Goal: Task Accomplishment & Management: Complete application form

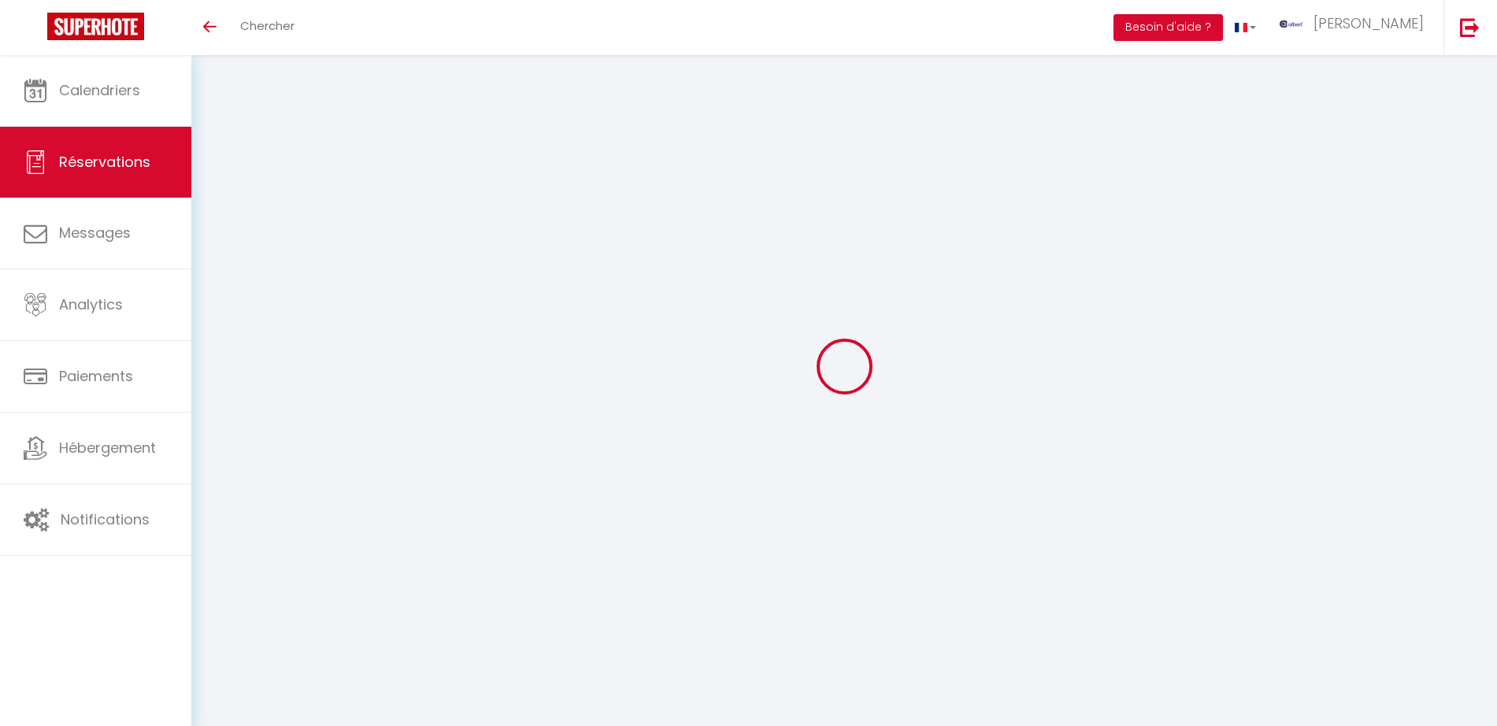
select select
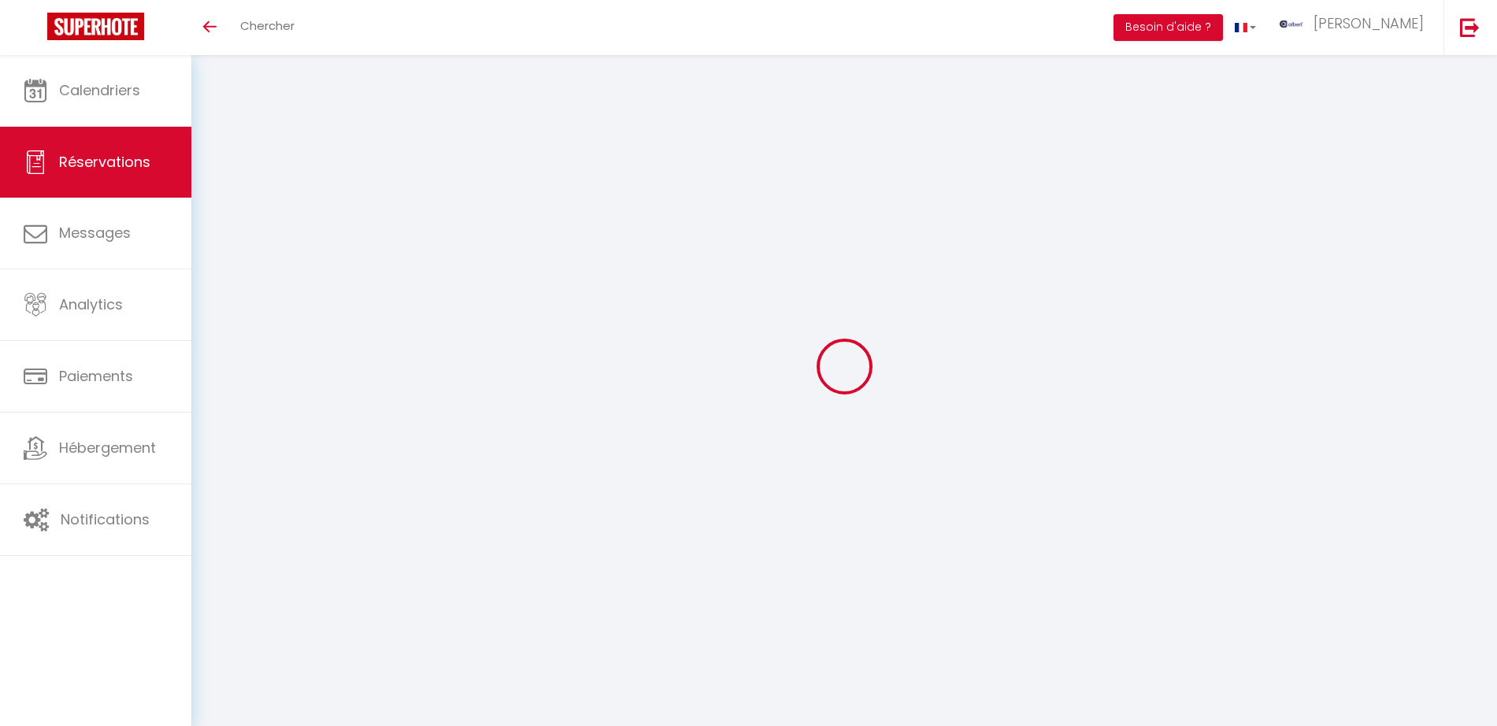
select select
checkbox input "false"
type input "Matthias"
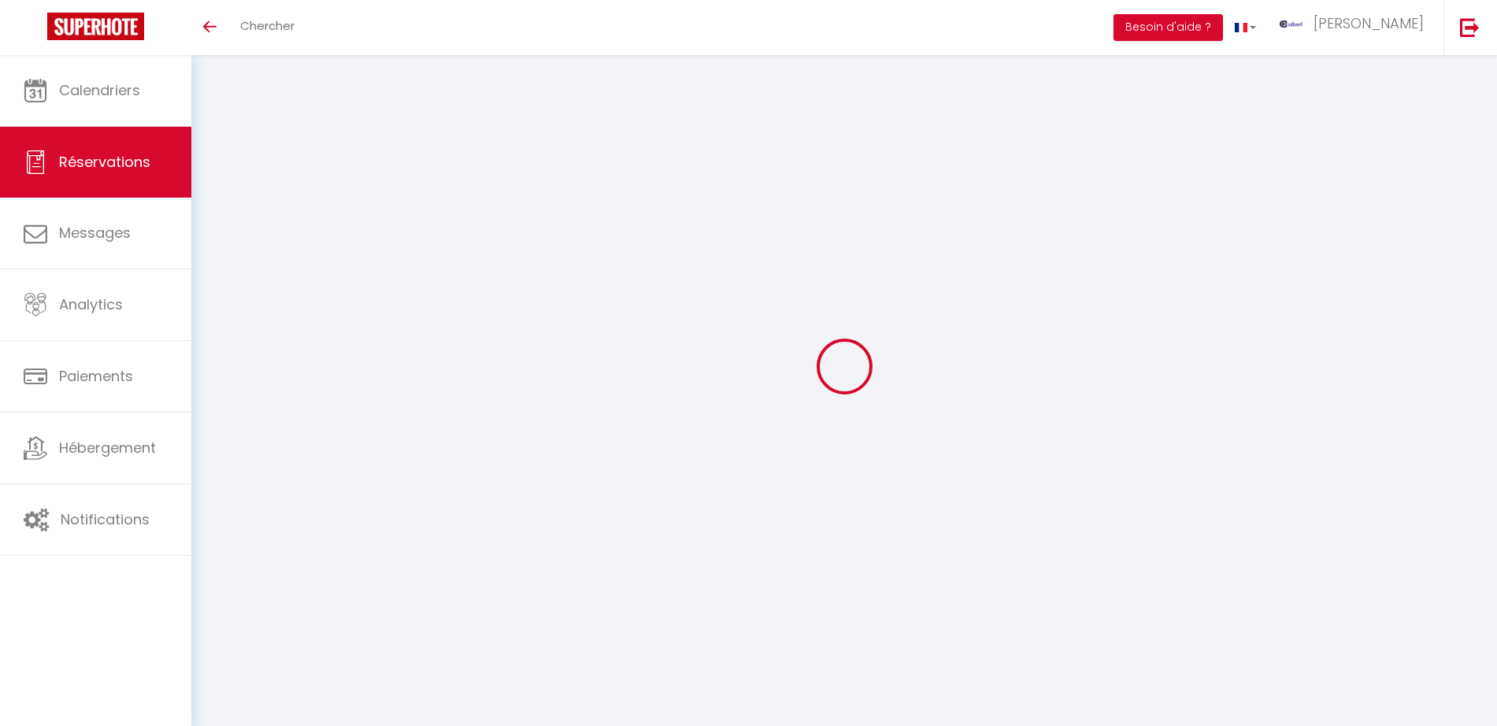
type input "Grabengießer"
type input "mgrabe.788747@guest.booking.com"
type input "+497845646500"
type input "07545"
type input "Plauenschestr.71"
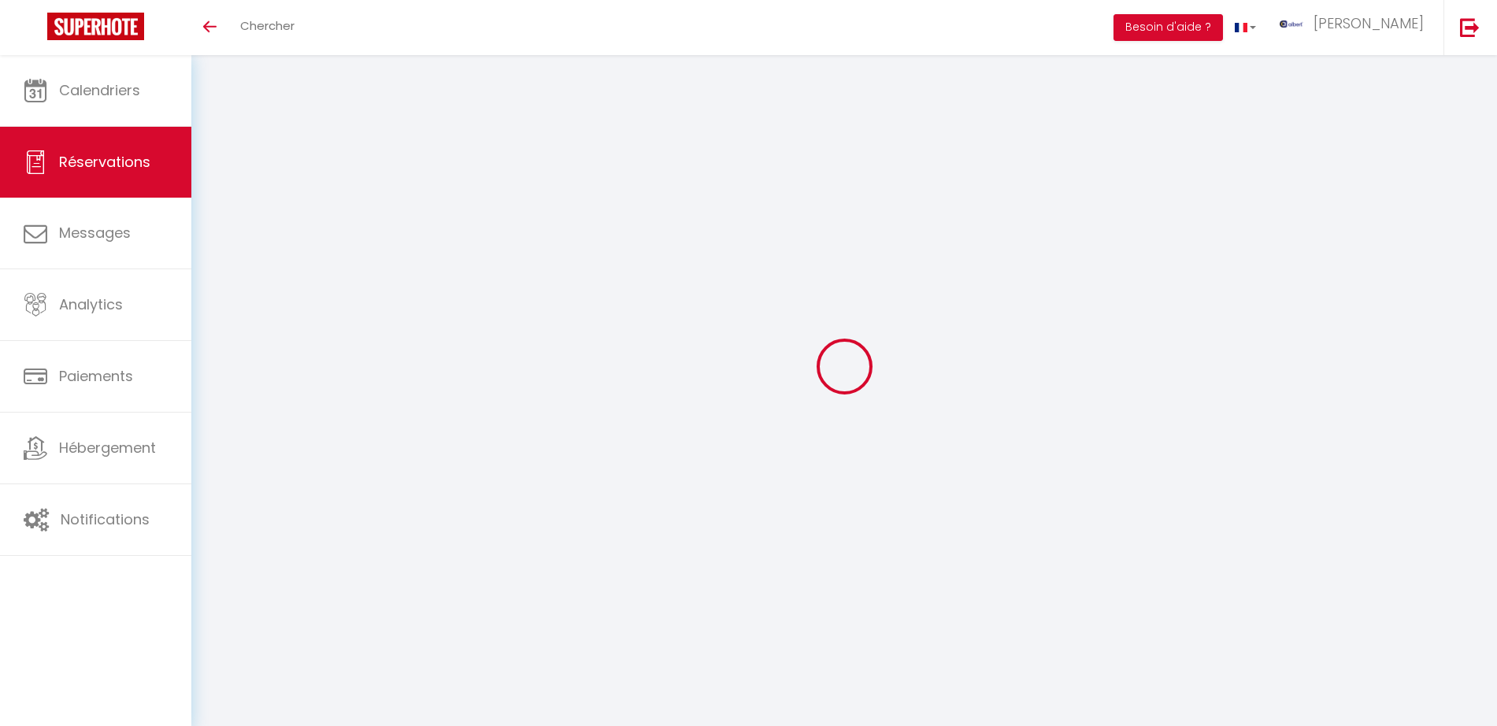
type input "Gera"
select select "DE"
type input "30.55"
type input "34.6"
type input "2.96"
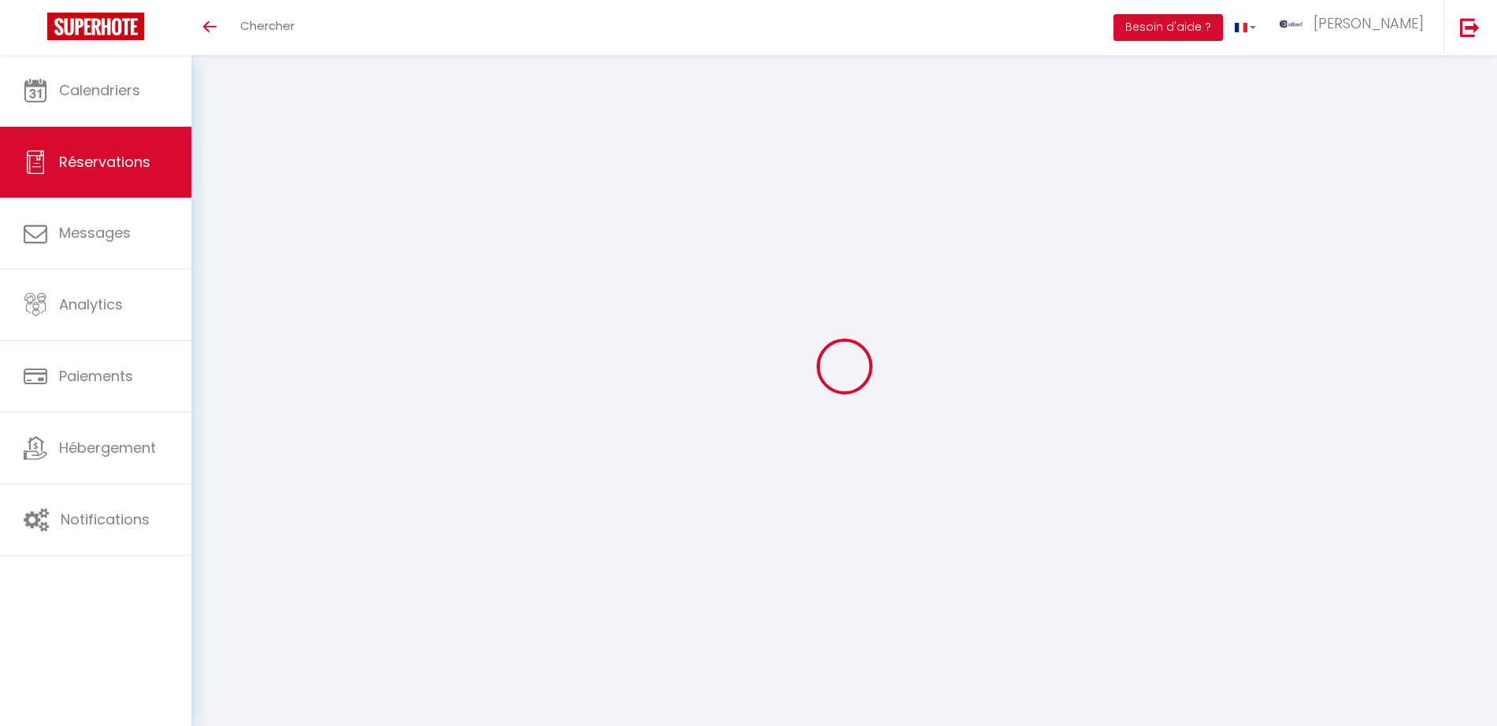
select select "59260"
select select "1"
select select
type input "2"
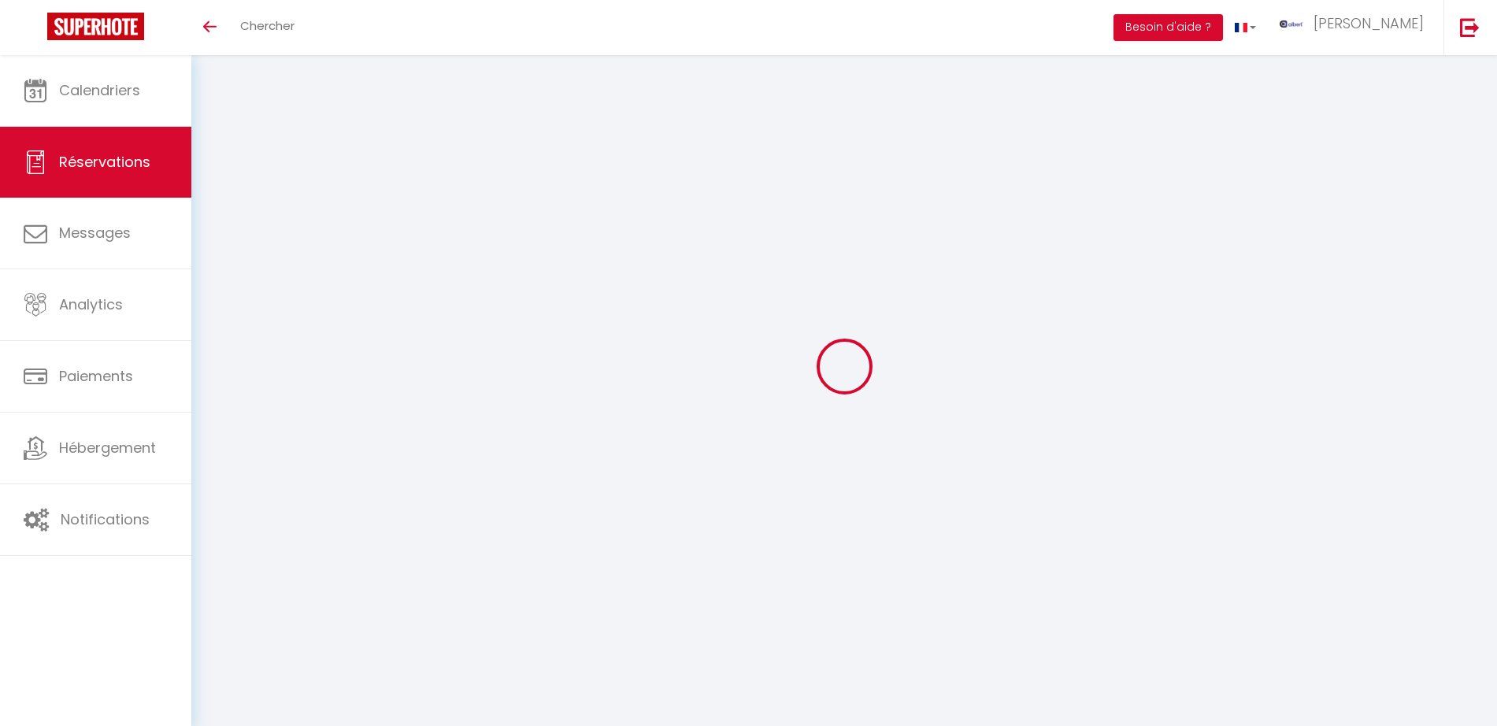
select select "12"
select select "15"
type input "151"
checkbox input "false"
select select "2"
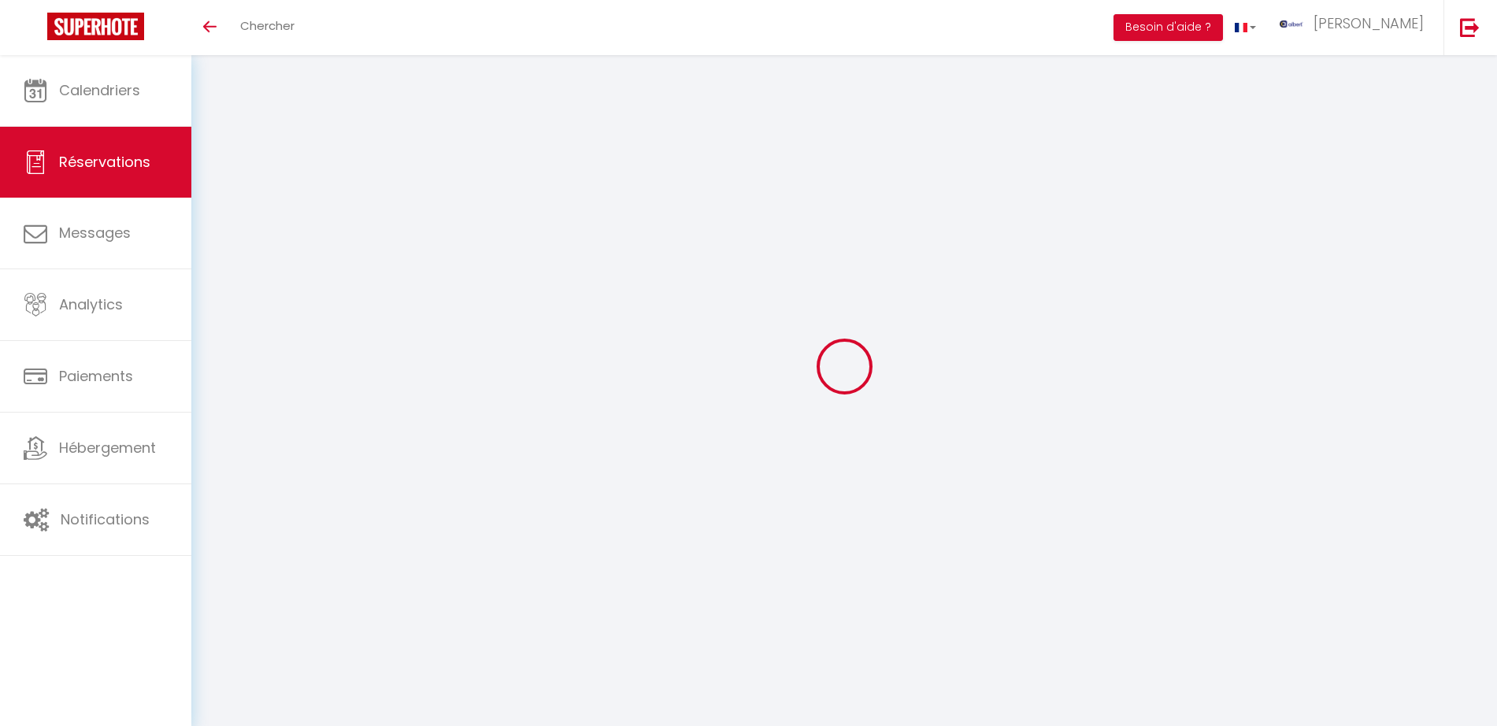
type input "0"
select select
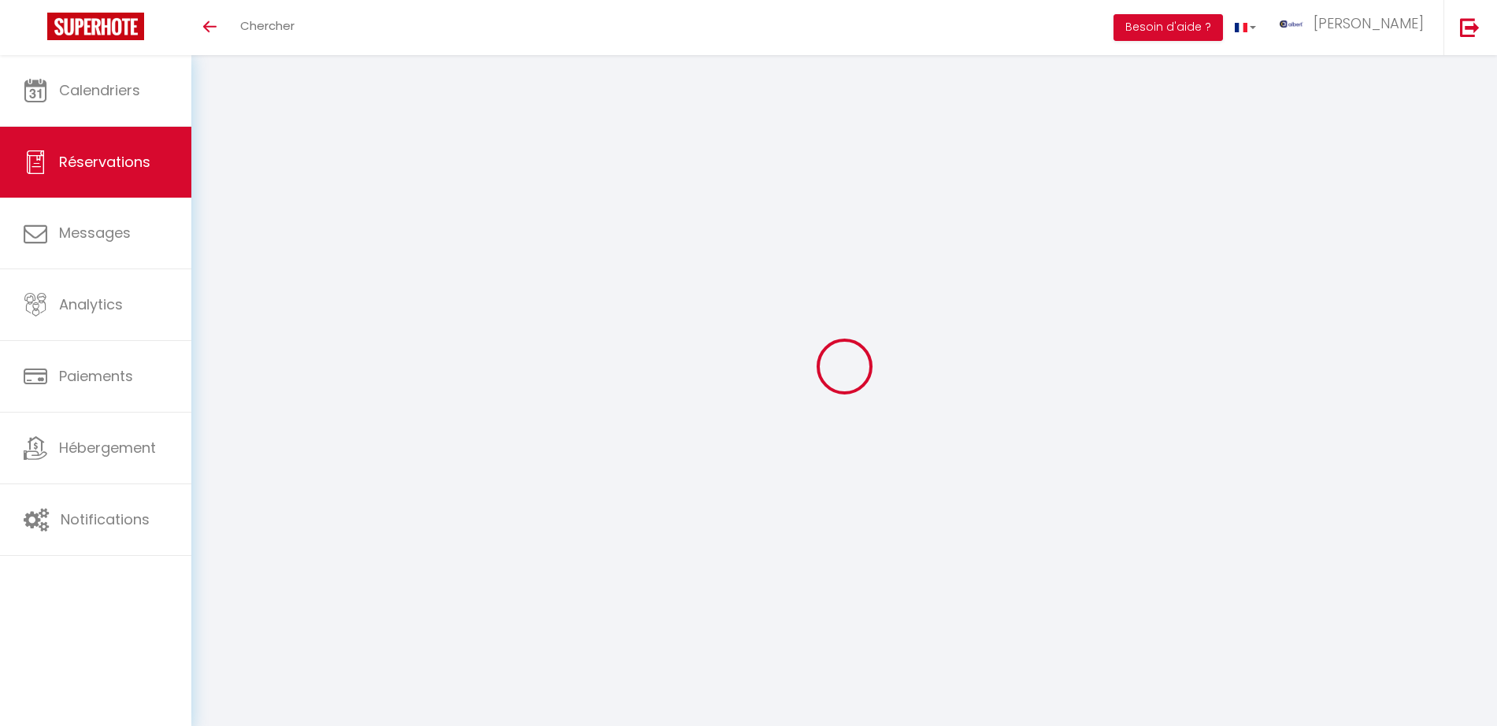
checkbox input "false"
select select
checkbox input "false"
select select
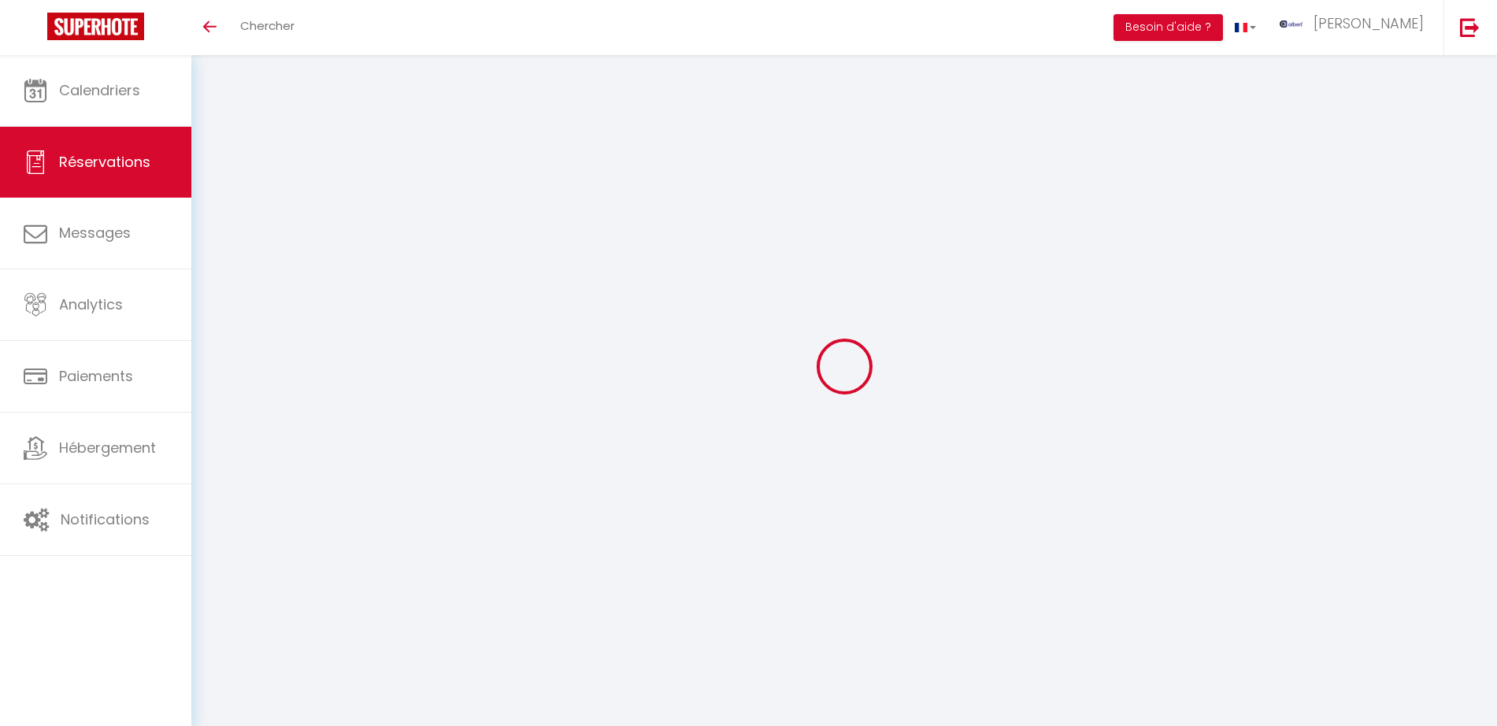
select select
checkbox input "false"
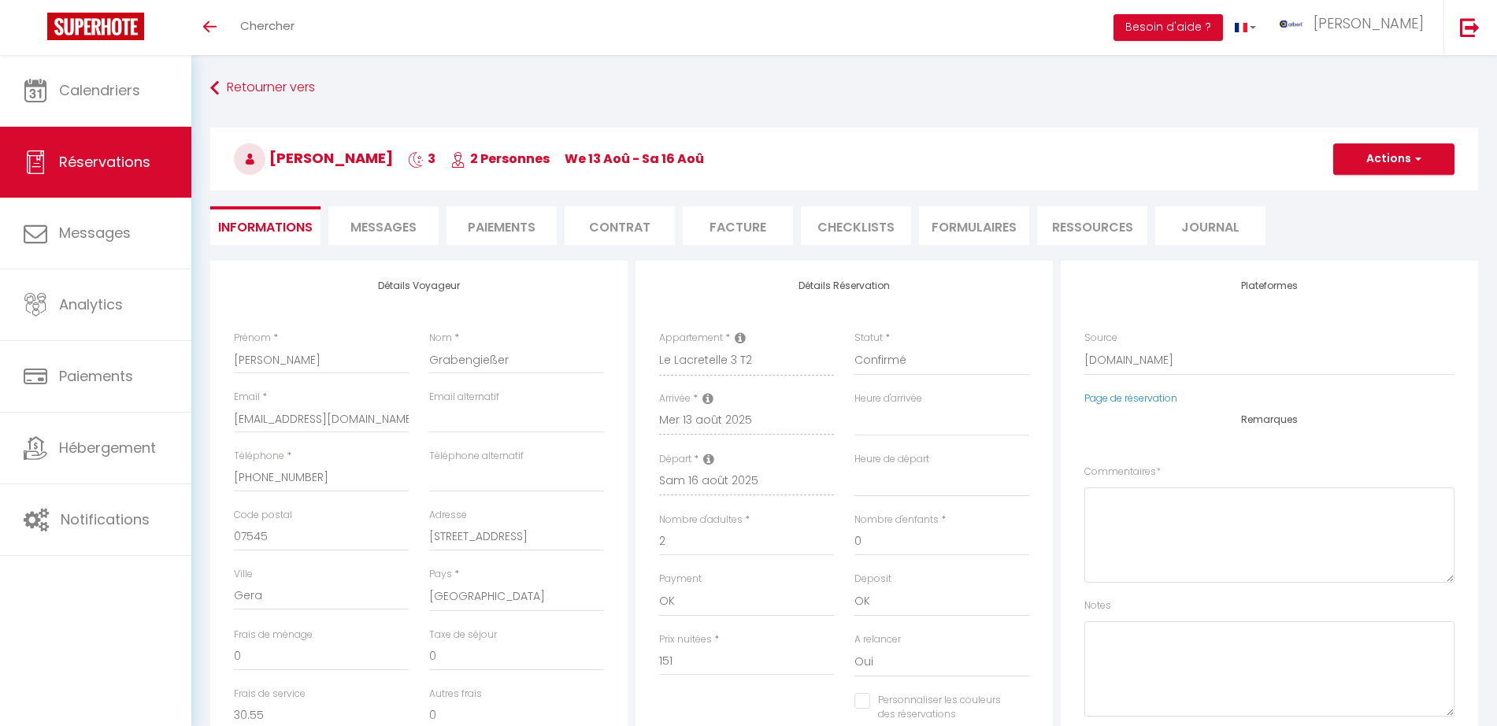
select select
checkbox input "false"
type textarea "** THIS RESERVATION HAS BEEN PRE-PAID ** BOOKING NOTE : Payment charge is EUR 2…"
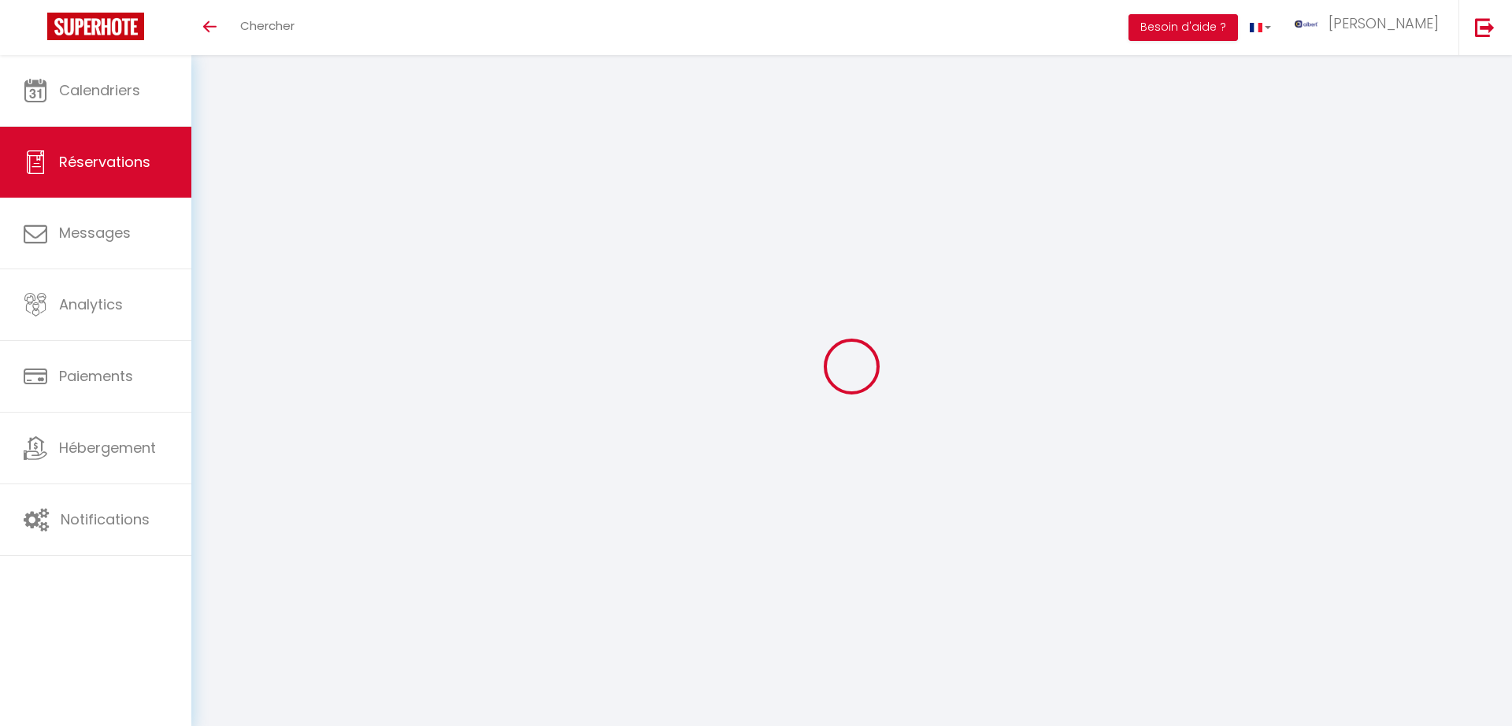
select select "not_cancelled"
